Goal: Contribute content: Add original content to the website for others to see

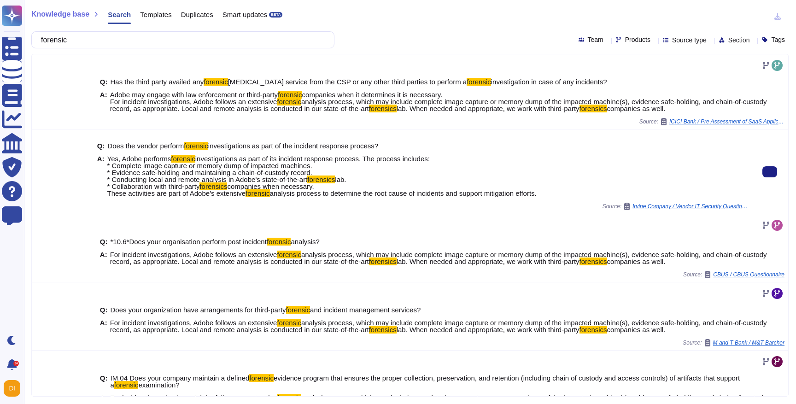
scroll to position [84, 0]
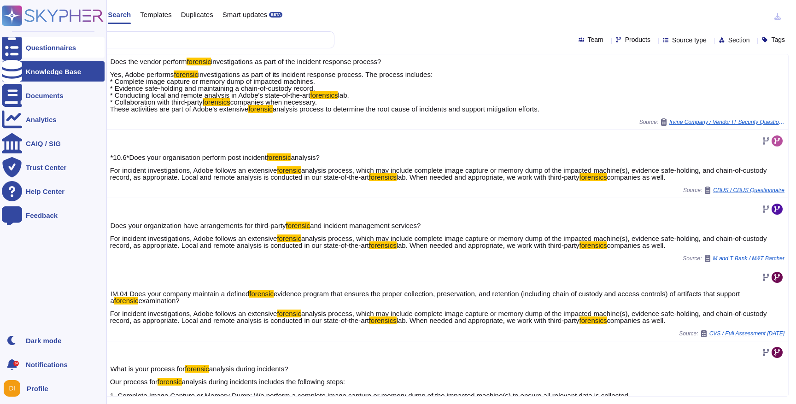
click at [43, 46] on div "Questionnaires" at bounding box center [51, 47] width 50 height 7
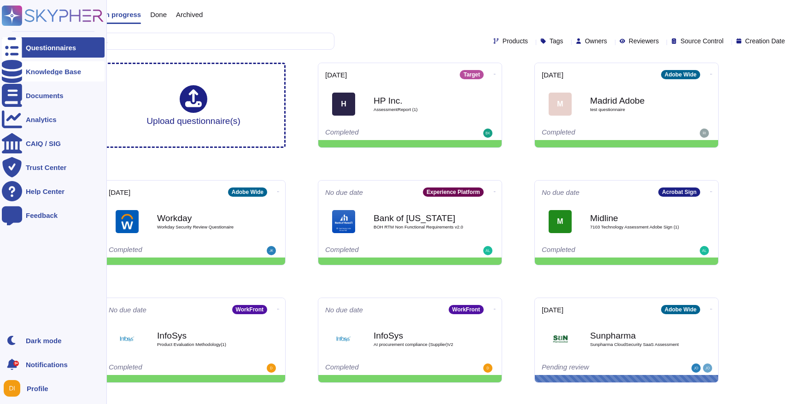
click at [35, 65] on div "Knowledge Base" at bounding box center [53, 71] width 103 height 20
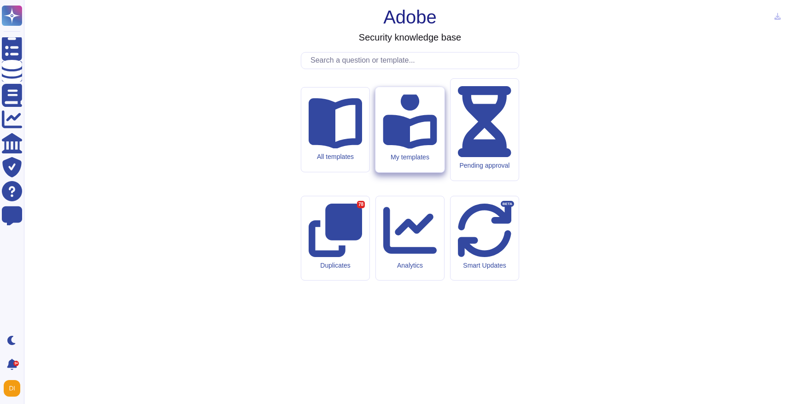
click at [422, 172] on div "My templates" at bounding box center [410, 129] width 69 height 85
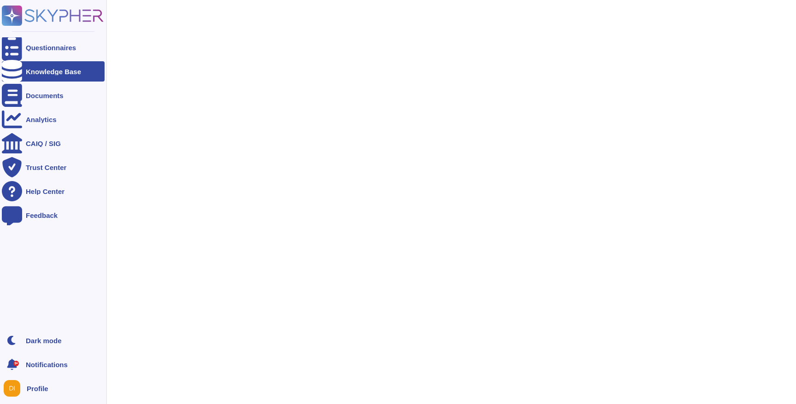
click at [45, 72] on div "Knowledge Base" at bounding box center [53, 71] width 55 height 7
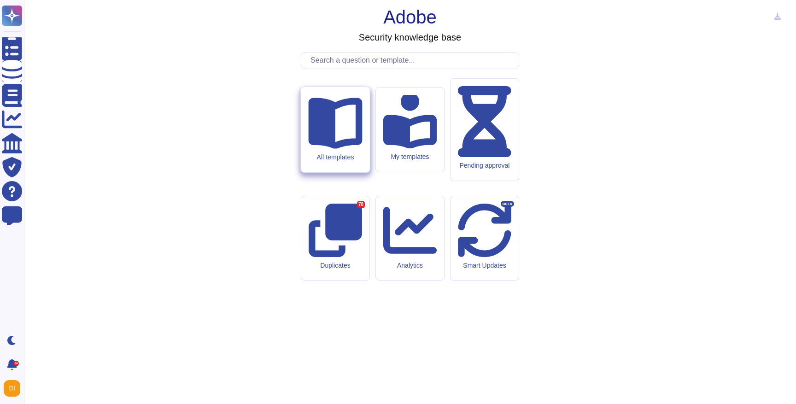
click at [345, 148] on icon at bounding box center [335, 121] width 54 height 54
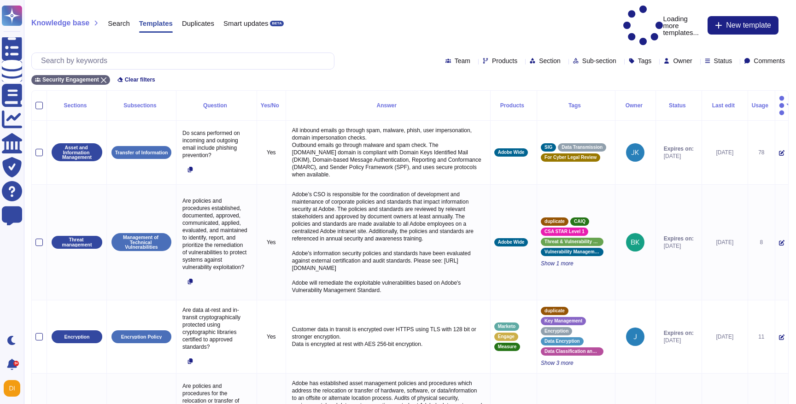
click at [667, 70] on div "Security Engagement Clear filters" at bounding box center [410, 77] width 758 height 15
click at [619, 53] on div "Team Products Section Sub-section Tags Owner Status Comments" at bounding box center [410, 61] width 758 height 17
click at [673, 58] on span "Owner" at bounding box center [682, 61] width 19 height 6
type input "cata"
click at [675, 108] on span "[PERSON_NAME] [PERSON_NAME]" at bounding box center [727, 106] width 116 height 8
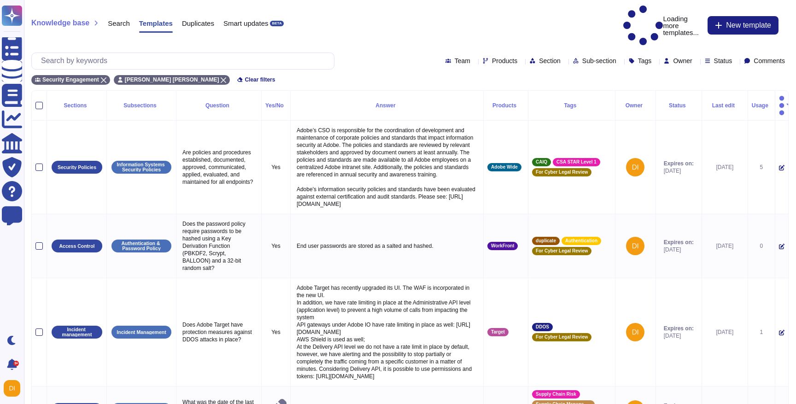
click at [662, 103] on div "Status" at bounding box center [679, 106] width 38 height 6
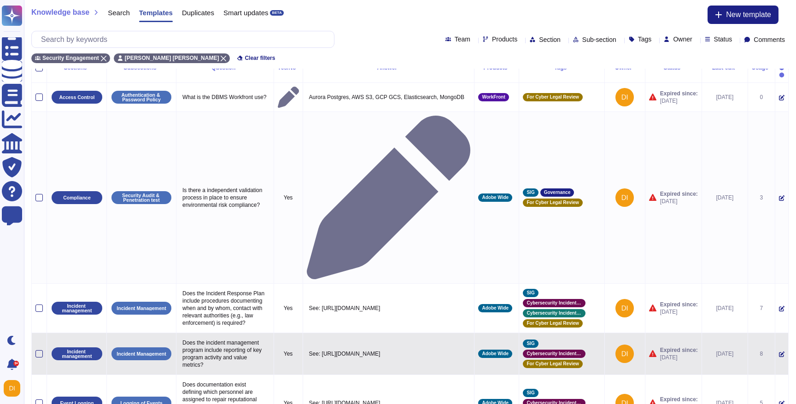
scroll to position [17, 0]
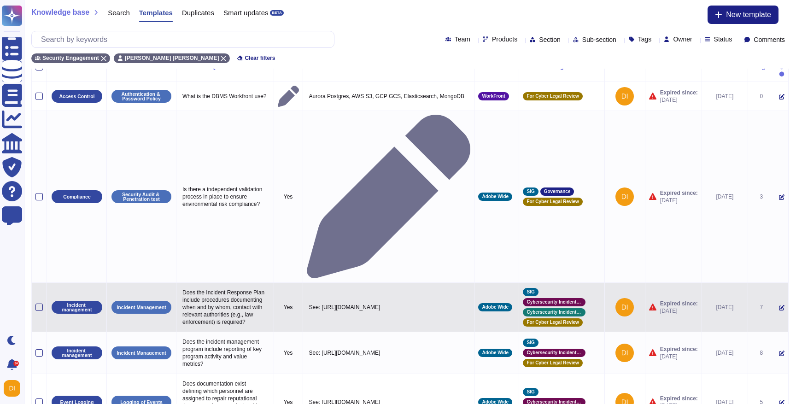
click at [779, 305] on icon at bounding box center [782, 308] width 6 height 6
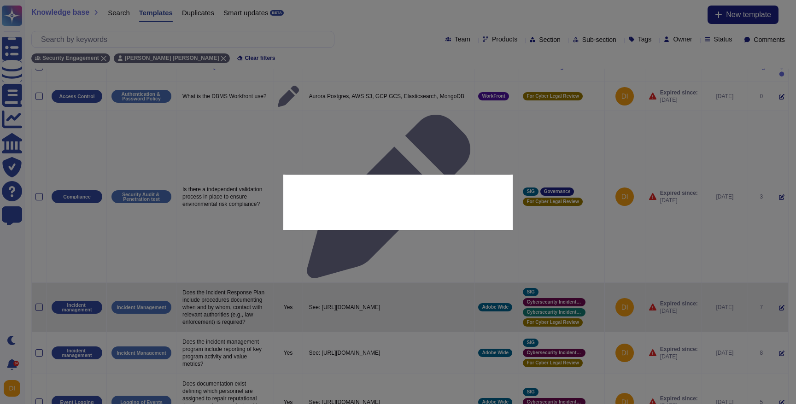
type textarea "Does the Incident Response Plan include procedures documenting when and by whom…"
type textarea "See: [URL][DOMAIN_NAME]"
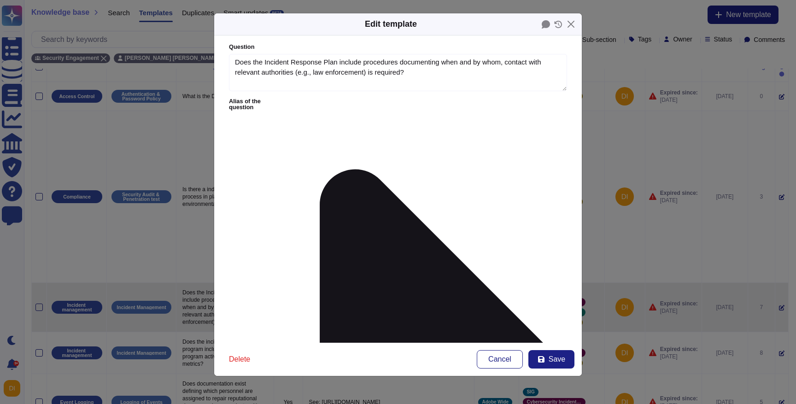
type textarea "Does the Incident Response Plan include procedures documenting when and by whom…"
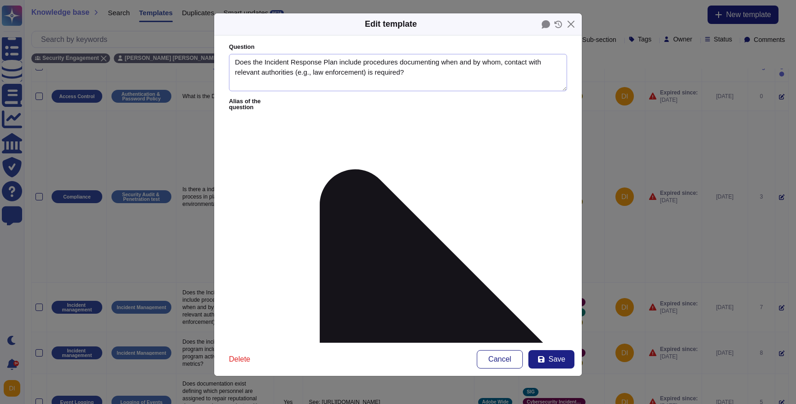
click at [413, 77] on textarea "Does the Incident Response Plan include procedures documenting when and by whom…" at bounding box center [398, 73] width 338 height 38
drag, startPoint x: 283, startPoint y: 58, endPoint x: 447, endPoint y: 79, distance: 165.0
click at [446, 80] on textarea "Does the Incident Response Plan include procedures documenting when and by whom…" at bounding box center [398, 73] width 338 height 38
click at [447, 79] on textarea "Does the Incident Response Plan include procedures documenting when and by whom…" at bounding box center [398, 73] width 338 height 38
drag, startPoint x: 447, startPoint y: 63, endPoint x: 494, endPoint y: 88, distance: 53.0
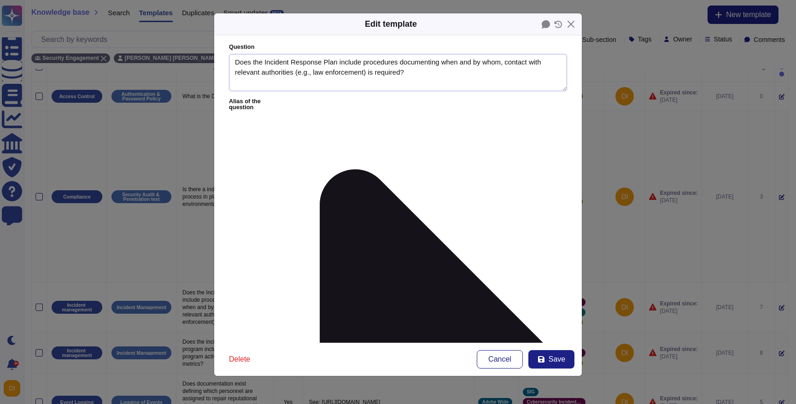
click at [494, 88] on textarea "Does the Incident Response Plan include procedures documenting when and by whom…" at bounding box center [398, 73] width 338 height 38
click at [494, 87] on textarea "Does the Incident Response Plan include procedures documenting when and by whom…" at bounding box center [398, 73] width 338 height 38
click at [558, 363] on span "Save" at bounding box center [557, 359] width 17 height 7
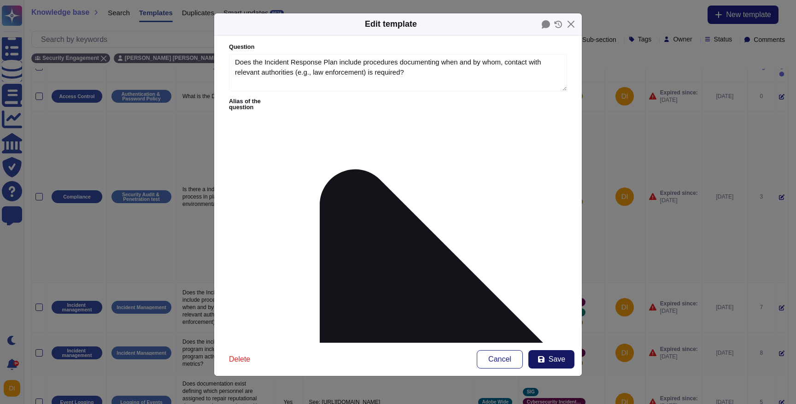
type textarea "See: [URL][DOMAIN_NAME]"
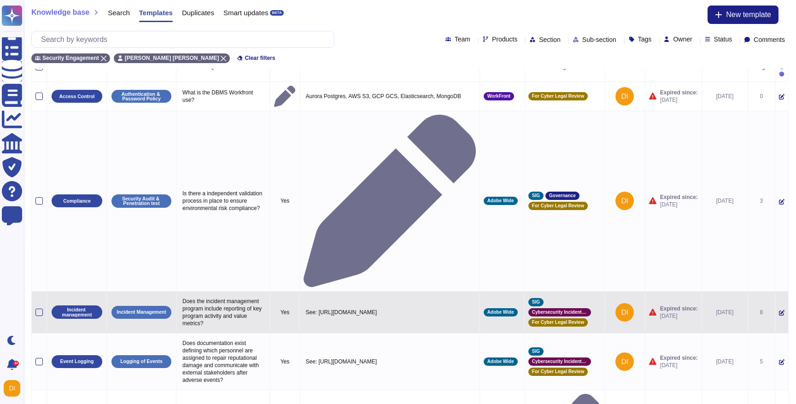
click at [779, 310] on icon at bounding box center [782, 313] width 6 height 6
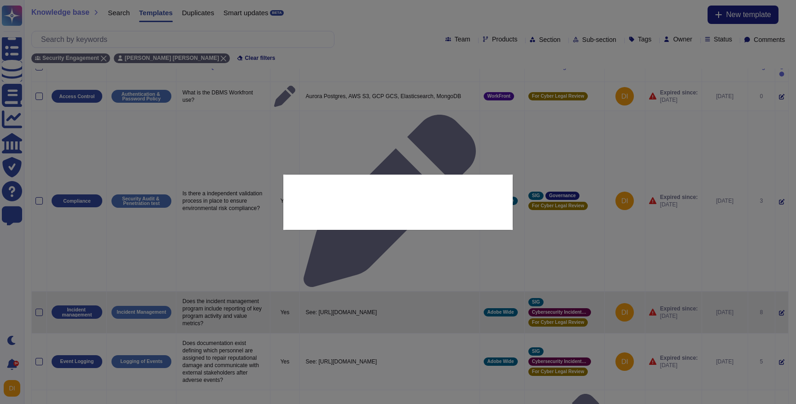
type textarea "Does the incident management program include reporting of key program activity …"
type textarea "See: [URL][DOMAIN_NAME]"
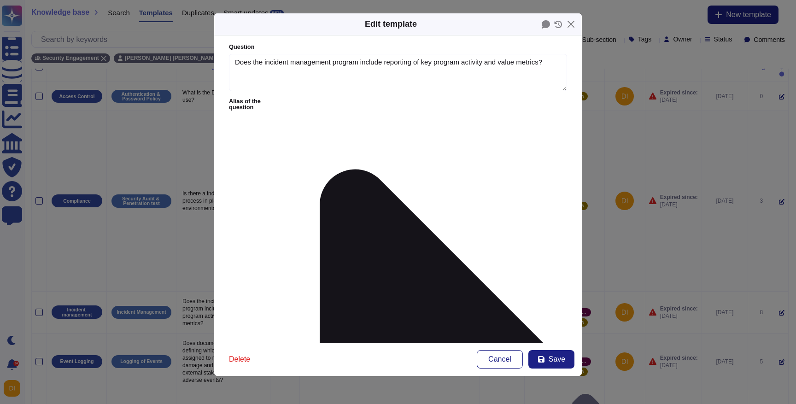
type textarea "Does the incident management program include reporting of key program activity …"
click at [326, 63] on textarea "Does the incident management program include reporting of key program activity …" at bounding box center [398, 73] width 338 height 38
click at [442, 63] on textarea "Does the incident management program include reporting of key program activity …" at bounding box center [398, 73] width 338 height 38
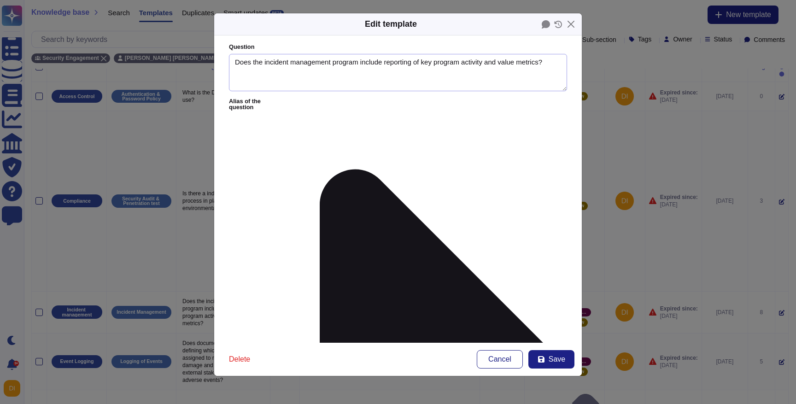
click at [501, 80] on textarea "Does the incident management program include reporting of key program activity …" at bounding box center [398, 73] width 338 height 38
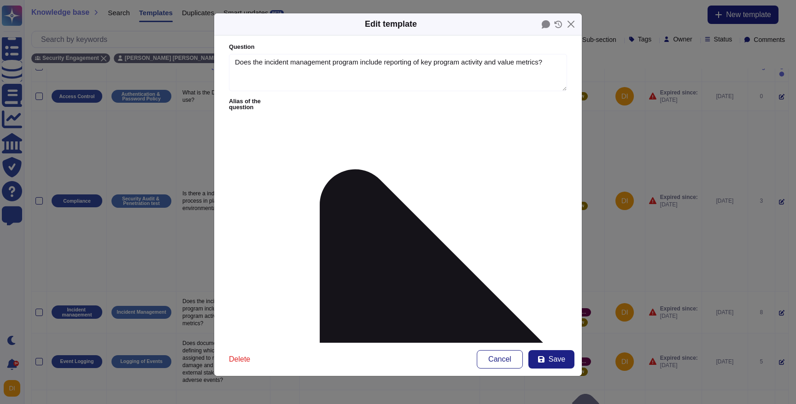
drag, startPoint x: 349, startPoint y: 147, endPoint x: 251, endPoint y: 129, distance: 99.9
drag, startPoint x: 350, startPoint y: 144, endPoint x: 251, endPoint y: 132, distance: 100.2
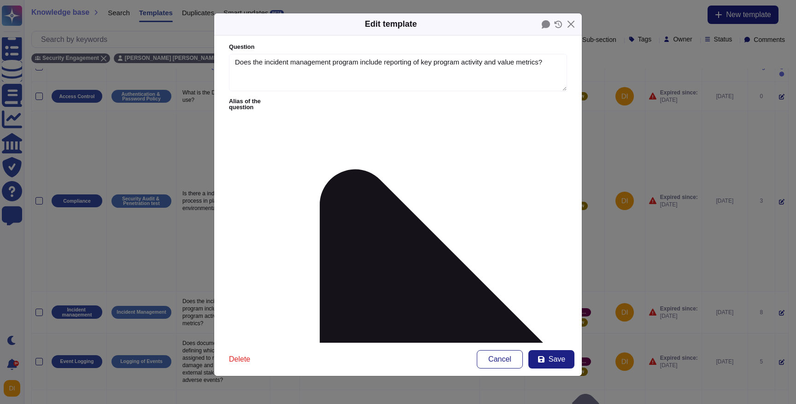
drag, startPoint x: 435, startPoint y: 64, endPoint x: 512, endPoint y: 67, distance: 77.1
click at [512, 67] on textarea "Does the incident management program include reporting of key program activity …" at bounding box center [398, 73] width 338 height 38
drag, startPoint x: 251, startPoint y: 130, endPoint x: 214, endPoint y: 131, distance: 36.9
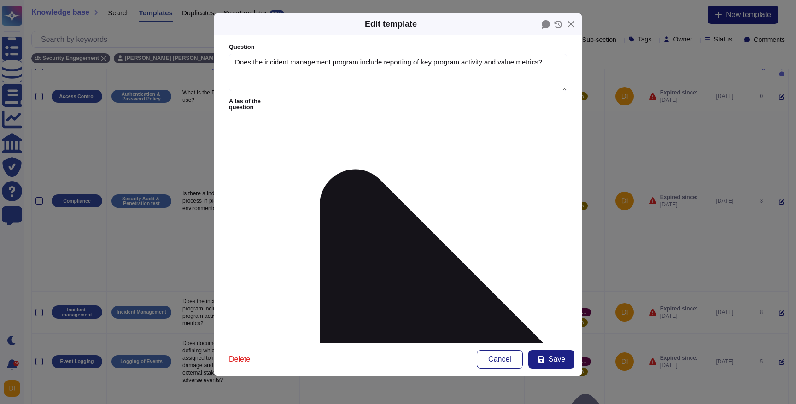
click at [214, 131] on form "Question Does the incident management program include reporting of key program …" at bounding box center [398, 188] width 368 height 307
click at [559, 365] on button "Save" at bounding box center [552, 359] width 46 height 18
type textarea "See: [URL][DOMAIN_NAME]"
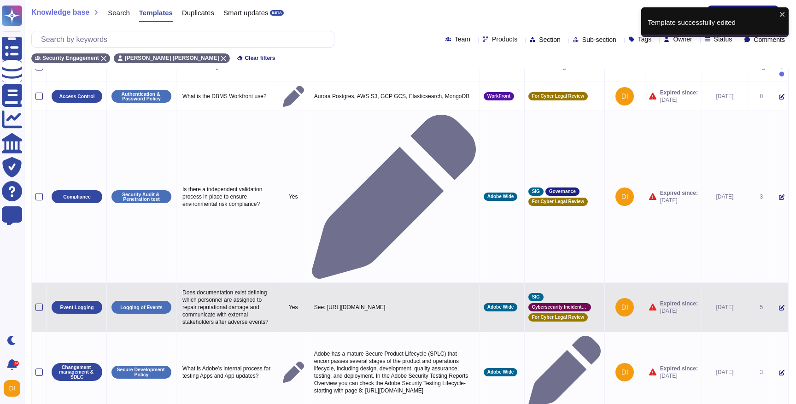
click at [775, 283] on td at bounding box center [781, 307] width 13 height 49
click at [779, 305] on icon at bounding box center [782, 308] width 6 height 6
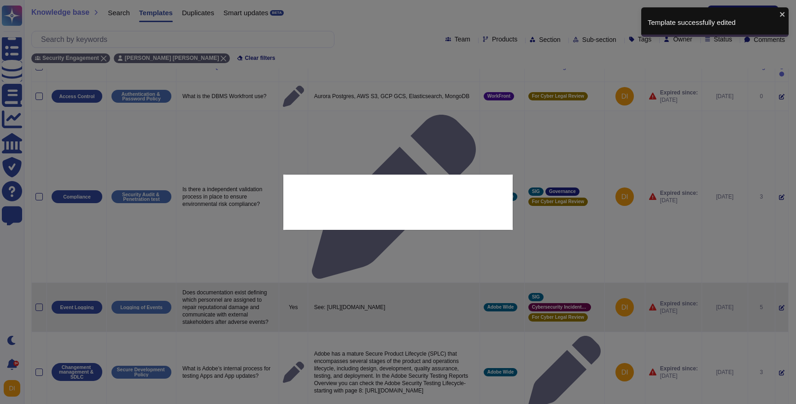
type textarea "Does documentation exist defining which personnel are assigned to repair reputa…"
type textarea "See: [URL][DOMAIN_NAME]"
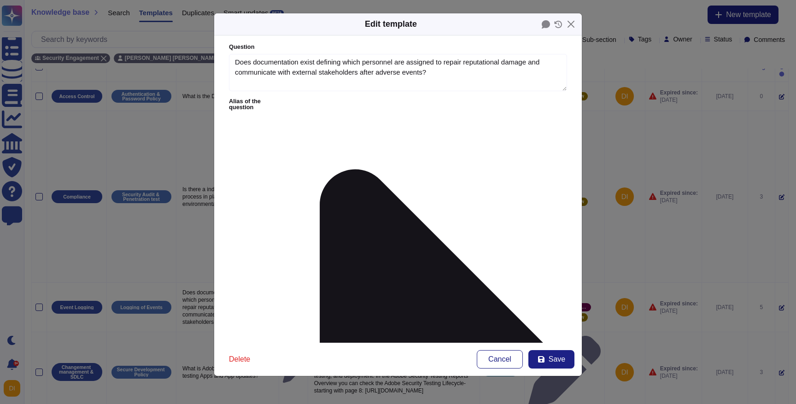
type textarea "Does documentation exist defining which personnel are assigned to repair reputa…"
click at [283, 76] on textarea "Does documentation exist defining which personnel are assigned to repair reputa…" at bounding box center [398, 73] width 338 height 38
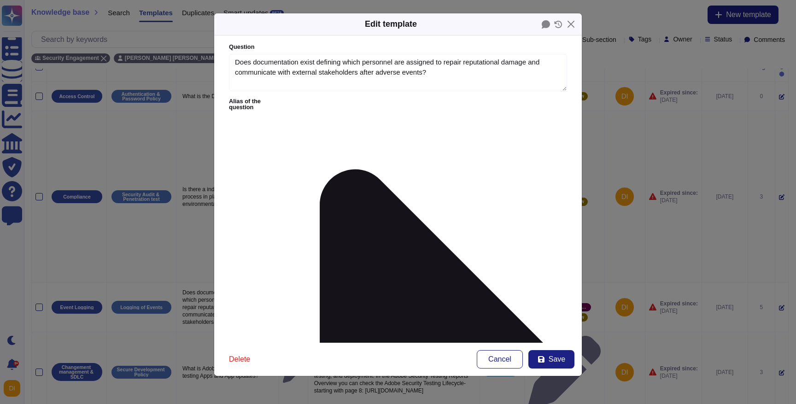
click at [300, 46] on label "Question" at bounding box center [398, 47] width 338 height 6
click at [300, 54] on textarea "Does documentation exist defining which personnel are assigned to repair reputa…" at bounding box center [398, 73] width 338 height 38
click at [351, 65] on textarea "Does documentation exist defining which personnel are assigned to repair reputa…" at bounding box center [398, 73] width 338 height 38
drag, startPoint x: 383, startPoint y: 64, endPoint x: 452, endPoint y: 80, distance: 70.4
click at [452, 80] on textarea "Does documentation exist defining which personnel are assigned to repair reputa…" at bounding box center [398, 73] width 338 height 38
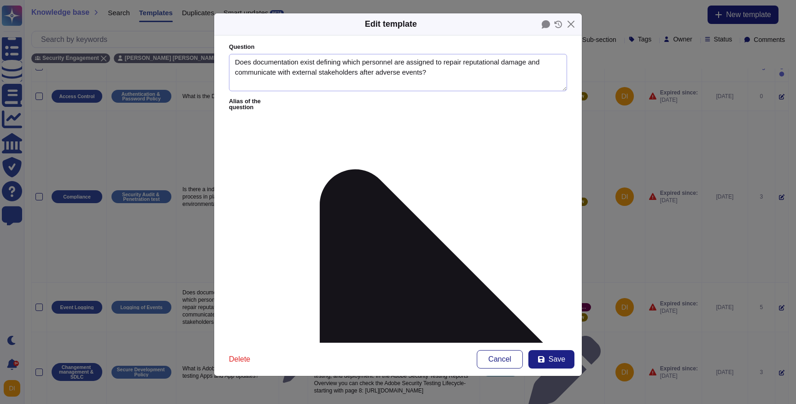
click at [452, 79] on textarea "Does documentation exist defining which personnel are assigned to repair reputa…" at bounding box center [398, 73] width 338 height 38
drag, startPoint x: 253, startPoint y: 63, endPoint x: 488, endPoint y: 76, distance: 234.9
click at [488, 76] on textarea "Does documentation exist defining which personnel are assigned to repair reputa…" at bounding box center [398, 73] width 338 height 38
drag, startPoint x: 373, startPoint y: 63, endPoint x: 427, endPoint y: 74, distance: 55.5
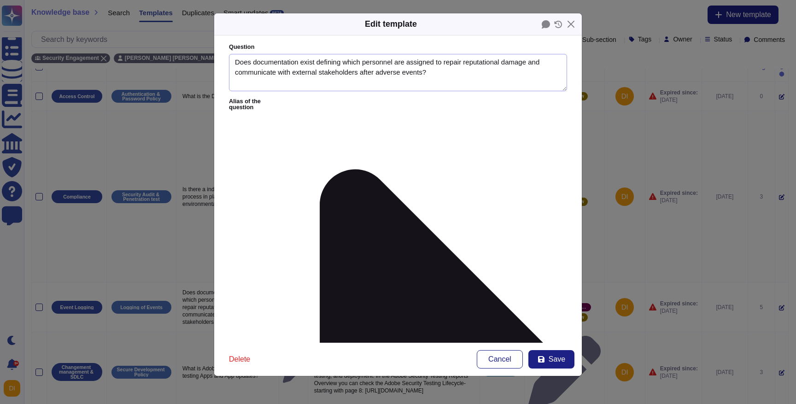
click at [427, 74] on textarea "Does documentation exist defining which personnel are assigned to repair reputa…" at bounding box center [398, 73] width 338 height 38
click at [360, 81] on textarea "Does documentation exist defining which personnel are assigned to repair reputa…" at bounding box center [398, 73] width 338 height 38
drag, startPoint x: 365, startPoint y: 61, endPoint x: 426, endPoint y: 74, distance: 62.3
click at [426, 74] on textarea "Does documentation exist defining which personnel are assigned to repair reputa…" at bounding box center [398, 73] width 338 height 38
drag, startPoint x: 249, startPoint y: 133, endPoint x: 226, endPoint y: 129, distance: 23.4
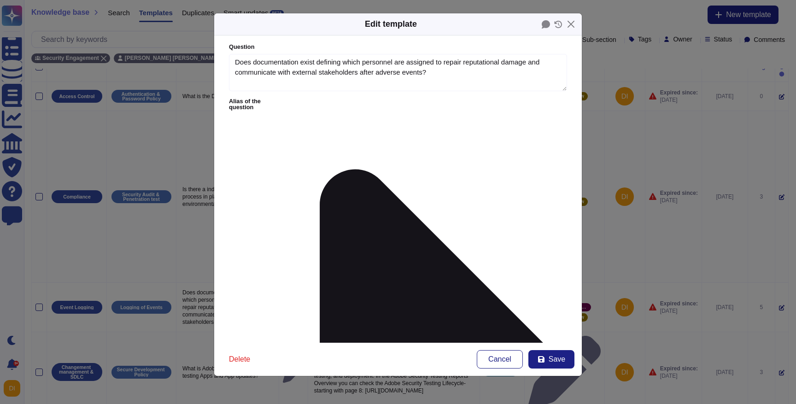
click at [226, 129] on form "Question Does documentation exist defining which personnel are assigned to repa…" at bounding box center [398, 188] width 368 height 307
drag, startPoint x: 248, startPoint y: 141, endPoint x: 230, endPoint y: 140, distance: 18.5
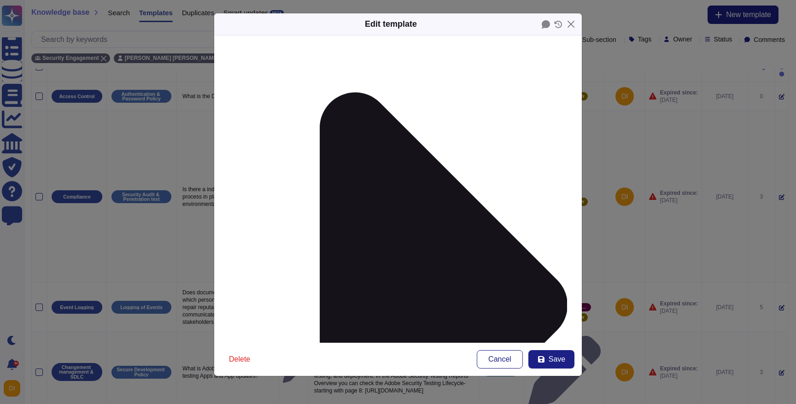
scroll to position [100, 0]
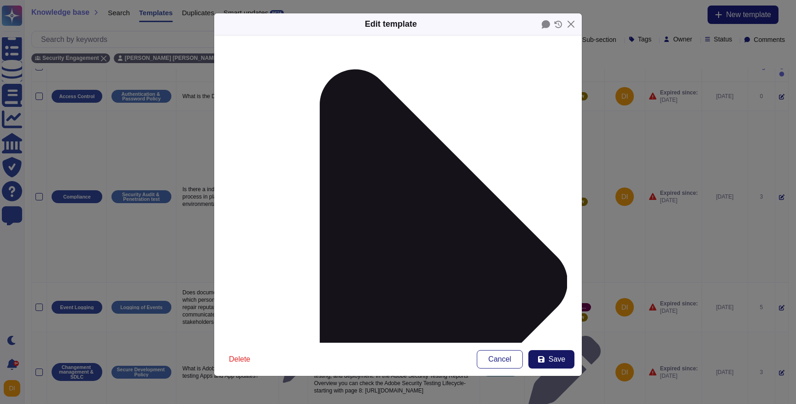
click at [563, 363] on span "Save" at bounding box center [557, 359] width 17 height 7
type textarea "See: [URL][DOMAIN_NAME]"
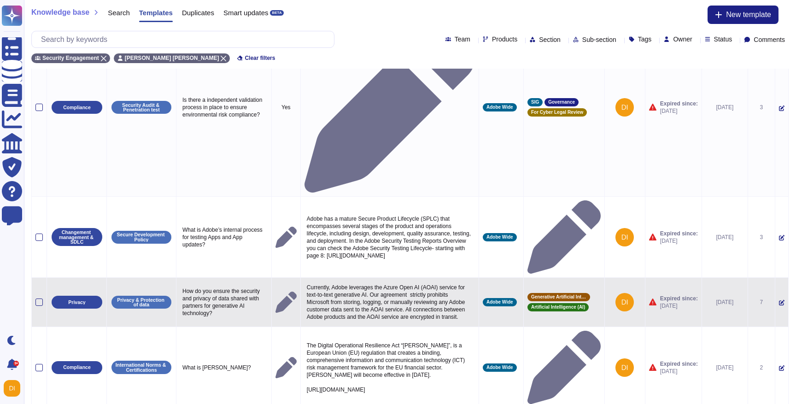
scroll to position [0, 0]
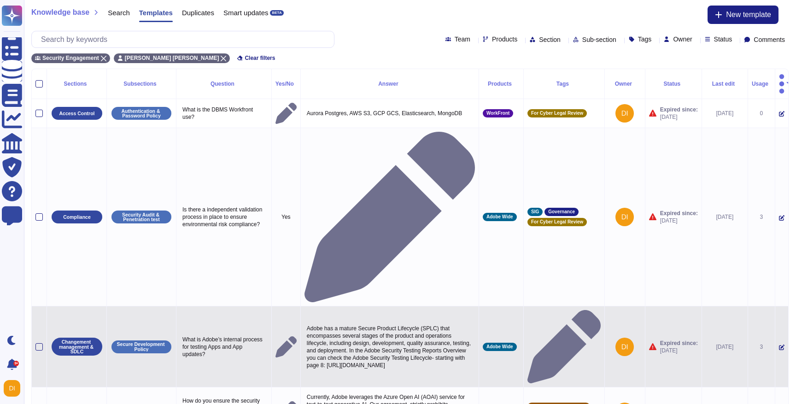
click at [779, 345] on icon at bounding box center [782, 348] width 6 height 6
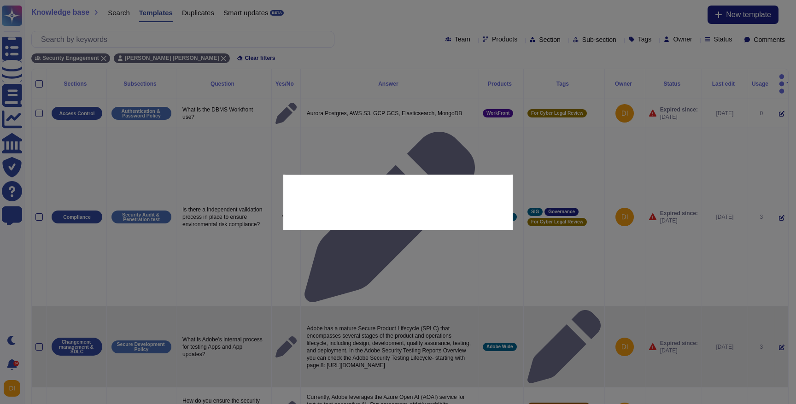
type textarea "What is Adobe’s internal process for testing Apps and App updates?"
type textarea "Adobe has a mature Secure Product Lifecycle (SPLC) that encompasses several sta…"
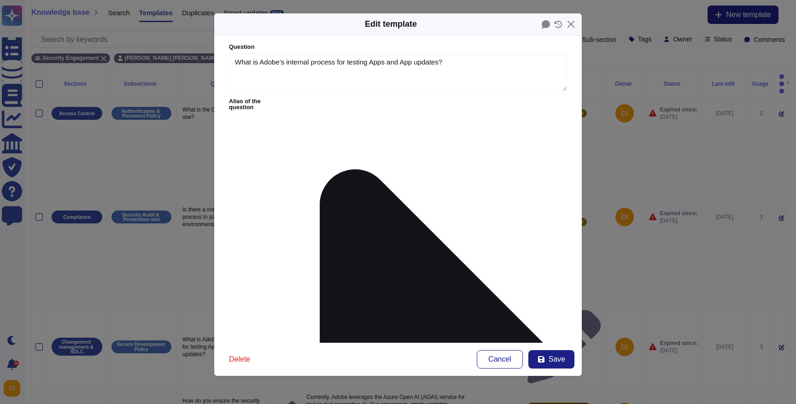
type textarea "What is Adobe’s internal process for testing Apps and App updates?"
type textarea "Adobe has a mature Secure Product Lifecycle (SPLC) that encompasses several sta…"
drag, startPoint x: 301, startPoint y: 130, endPoint x: 368, endPoint y: 180, distance: 83.3
click at [368, 179] on form "Question What is Adobe’s internal process for testing Apps and App updates? Ali…" at bounding box center [398, 188] width 368 height 307
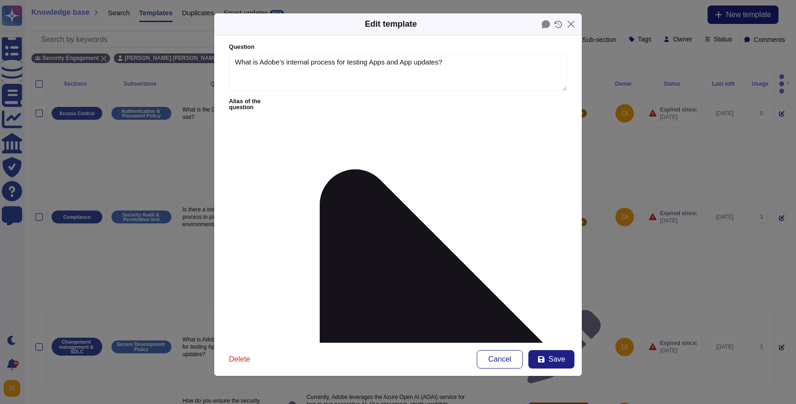
click at [517, 174] on form "Question What is Adobe’s internal process for testing Apps and App updates? Ali…" at bounding box center [398, 188] width 368 height 307
drag, startPoint x: 285, startPoint y: 132, endPoint x: 377, endPoint y: 164, distance: 97.2
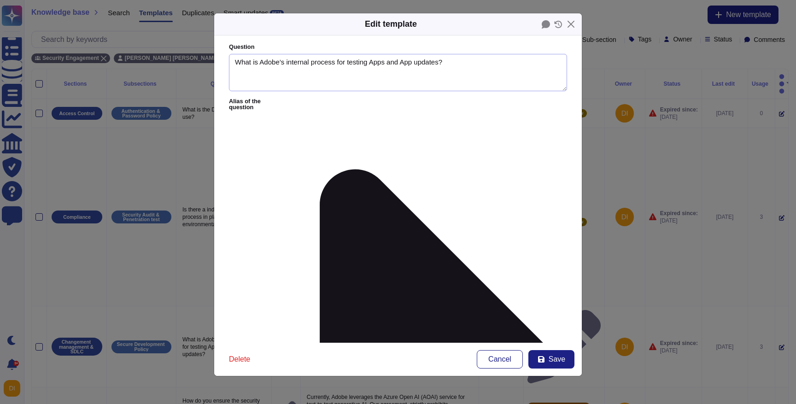
drag, startPoint x: 347, startPoint y: 64, endPoint x: 421, endPoint y: 27, distance: 82.4
click at [421, 27] on div "Edit template Question What is Adobe’s internal process for testing Apps and Ap…" at bounding box center [398, 195] width 369 height 364
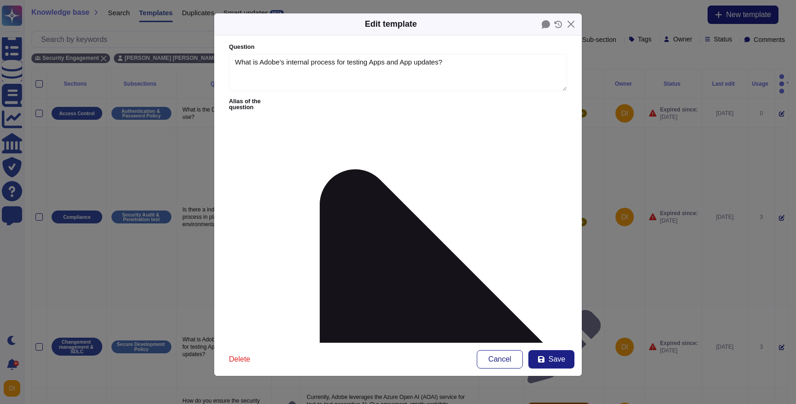
scroll to position [10, 0]
drag, startPoint x: 408, startPoint y: 132, endPoint x: 490, endPoint y: 179, distance: 94.6
click at [490, 179] on form "Question What is Adobe’s internal process for testing Apps and App updates? Ali…" at bounding box center [398, 188] width 368 height 307
click at [543, 360] on icon at bounding box center [541, 359] width 7 height 7
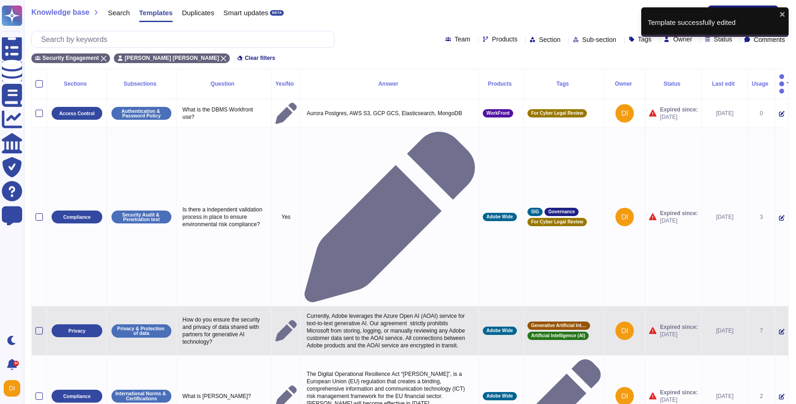
click at [779, 329] on icon at bounding box center [782, 332] width 6 height 6
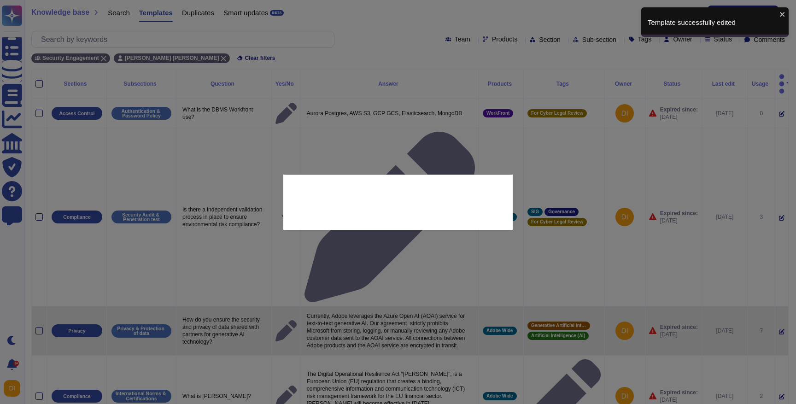
type textarea "How do you ensure the security and privacy of data shared with partners for gen…"
type textarea "Currently, Adobe leverages the Azure Open AI (AOAI) service for text-to-text ge…"
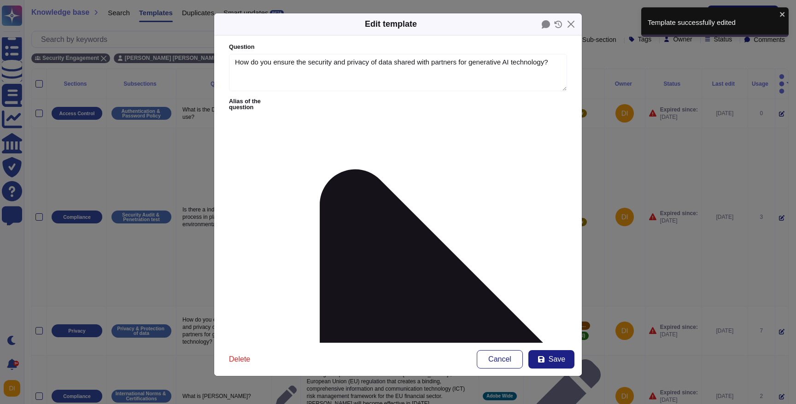
type textarea "How do you ensure the security and privacy of data shared with partners for gen…"
type textarea "Currently, Adobe leverages the Azure Open AI (AOAI) service for text-to-text ge…"
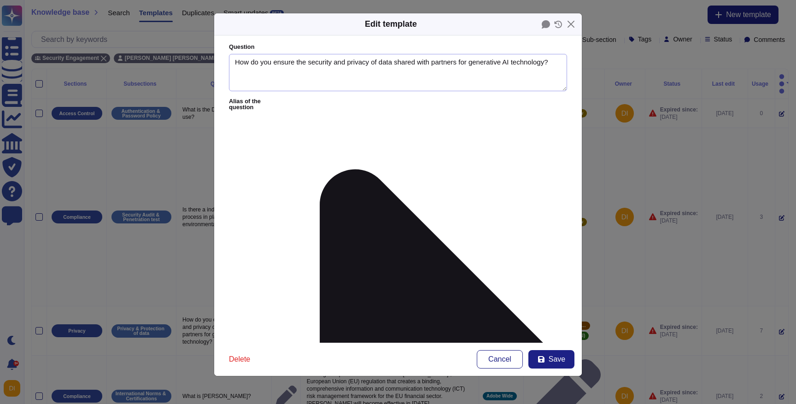
drag, startPoint x: 289, startPoint y: 58, endPoint x: 389, endPoint y: 115, distance: 114.8
click at [389, 115] on form "Question How do you ensure the security and privacy of data shared with partner…" at bounding box center [398, 188] width 368 height 307
click at [396, 78] on textarea "How do you ensure the security and privacy of data shared with partners for gen…" at bounding box center [398, 73] width 338 height 38
click at [388, 73] on textarea "How do you ensure the security and privacy of data shared with partners for gen…" at bounding box center [398, 73] width 338 height 38
drag, startPoint x: 283, startPoint y: 128, endPoint x: 365, endPoint y: 166, distance: 90.9
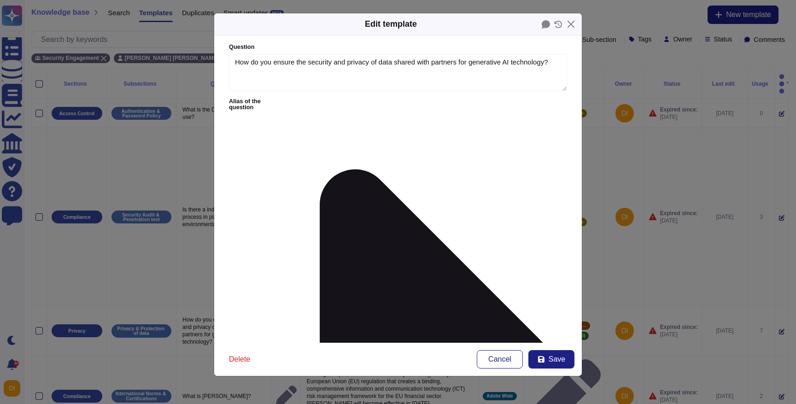
click at [368, 174] on form "Question How do you ensure the security and privacy of data shared with partner…" at bounding box center [398, 188] width 368 height 307
drag, startPoint x: 243, startPoint y: 124, endPoint x: 360, endPoint y: 160, distance: 122.3
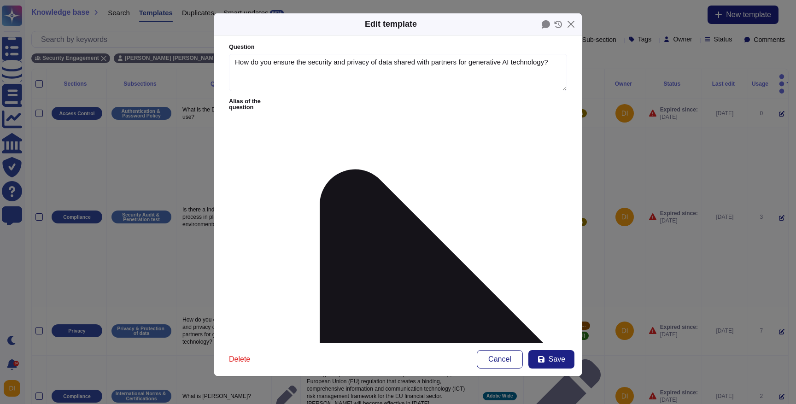
drag, startPoint x: 306, startPoint y: 129, endPoint x: 402, endPoint y: 159, distance: 101.2
click at [568, 25] on button "Close" at bounding box center [571, 24] width 14 height 14
